Goal: Information Seeking & Learning: Find specific fact

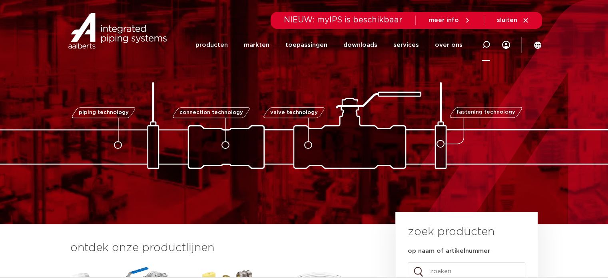
click at [487, 42] on icon at bounding box center [486, 45] width 8 height 8
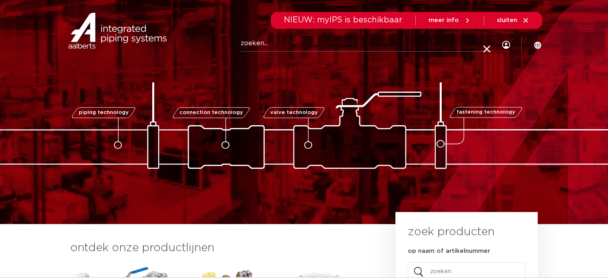
paste input "123459937"
type input "123459937"
click button "Zoeken" at bounding box center [0, 0] width 0 height 0
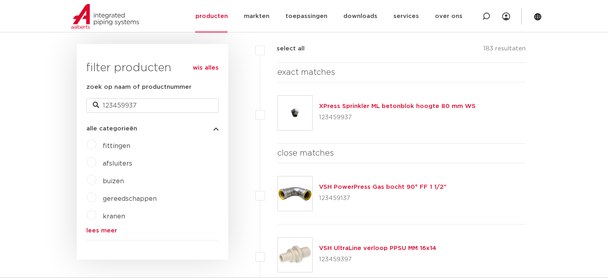
click at [354, 106] on link "XPress Sprinkler ML betonblok hoogte 80 mm WS" at bounding box center [397, 106] width 157 height 6
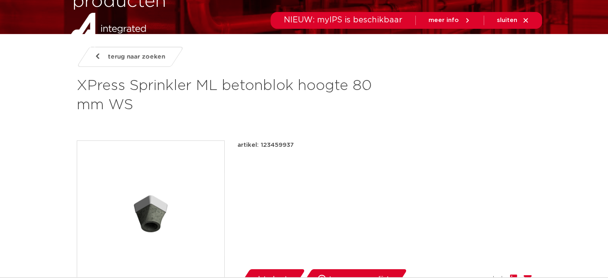
scroll to position [160, 0]
